Goal: Information Seeking & Learning: Learn about a topic

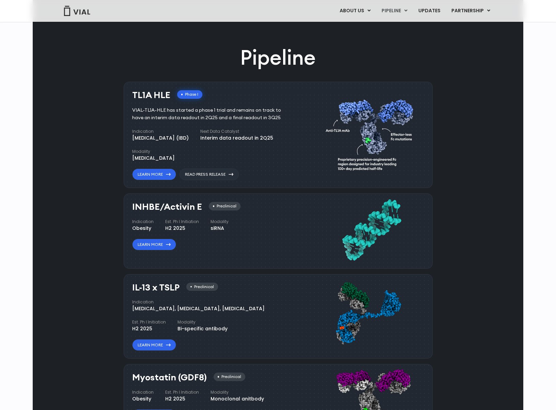
scroll to position [367, 0]
click at [165, 170] on link "Learn More" at bounding box center [154, 175] width 44 height 12
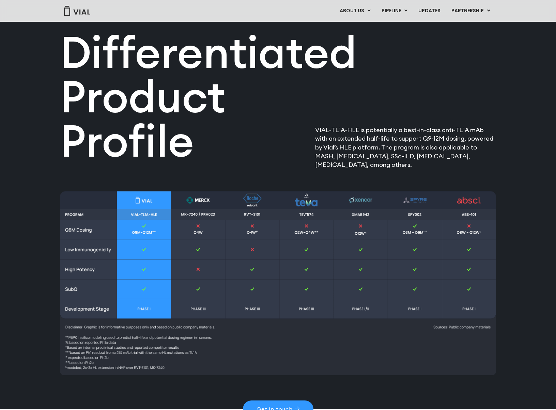
scroll to position [773, 0]
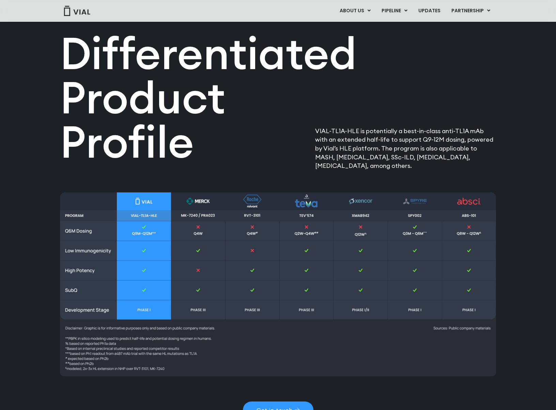
click at [185, 216] on img at bounding box center [278, 284] width 436 height 184
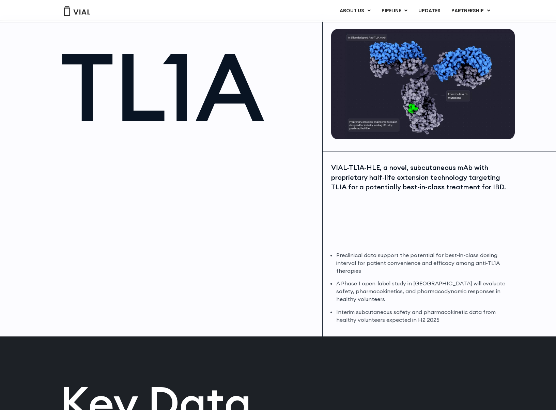
scroll to position [0, 0]
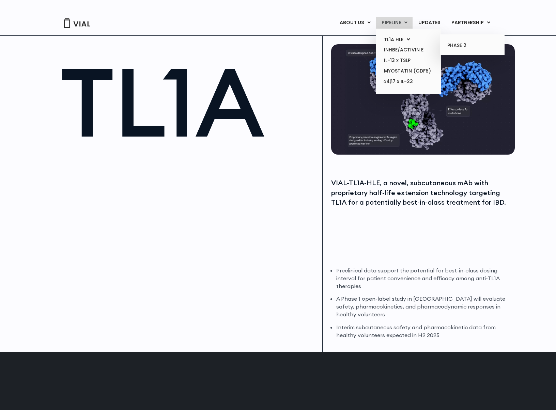
click at [441, 46] on ul "PHASE 2" at bounding box center [472, 44] width 65 height 21
click at [456, 48] on link "PHASE 2" at bounding box center [472, 45] width 60 height 11
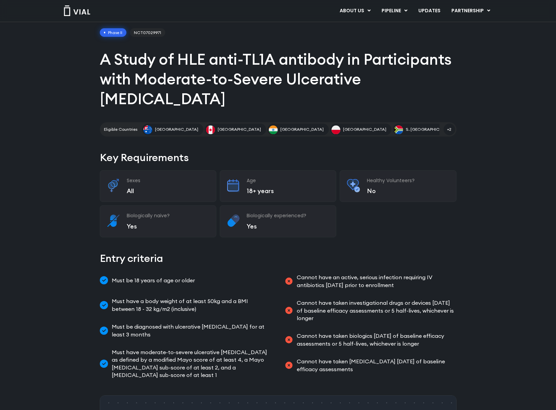
scroll to position [38, 0]
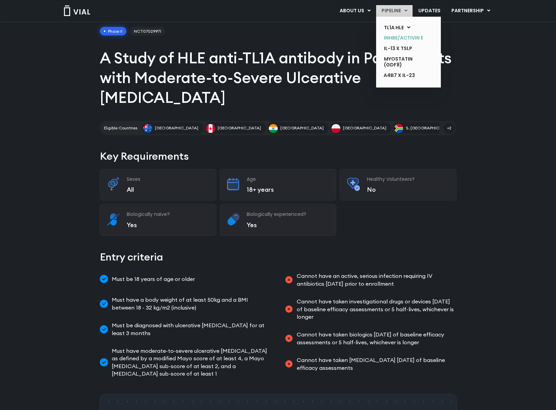
click at [402, 39] on link "INHBE/ACTIVIN E" at bounding box center [403, 38] width 50 height 11
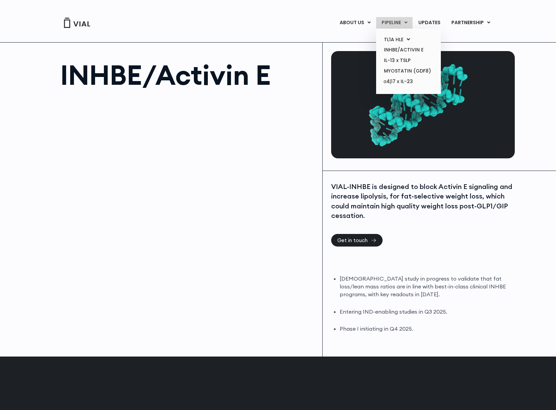
click at [392, 21] on link "PIPELINE" at bounding box center [394, 23] width 36 height 12
